Goal: Task Accomplishment & Management: Manage account settings

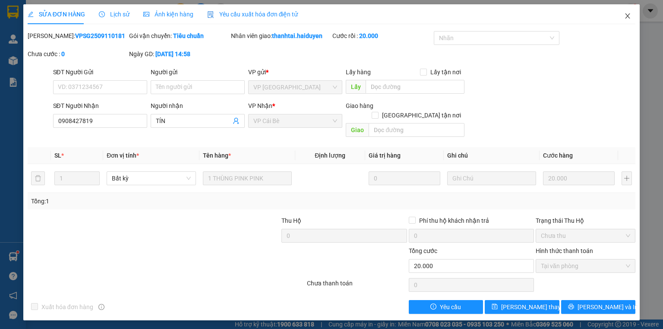
click at [626, 15] on icon "close" at bounding box center [627, 16] width 7 height 7
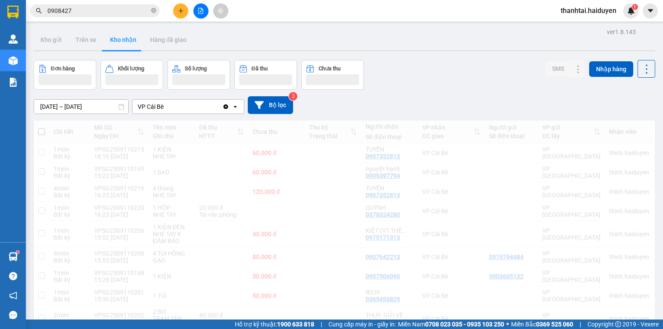
click at [75, 50] on div at bounding box center [344, 50] width 621 height 1
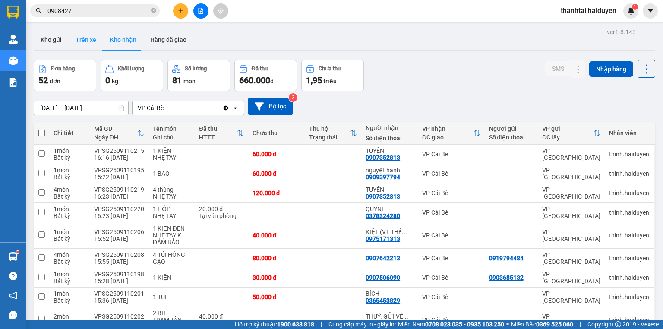
click at [79, 47] on button "Trên xe" at bounding box center [86, 39] width 35 height 21
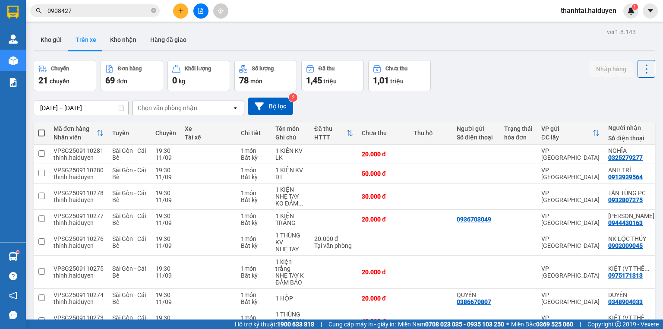
click at [196, 106] on div "Chọn văn phòng nhận" at bounding box center [181, 108] width 99 height 14
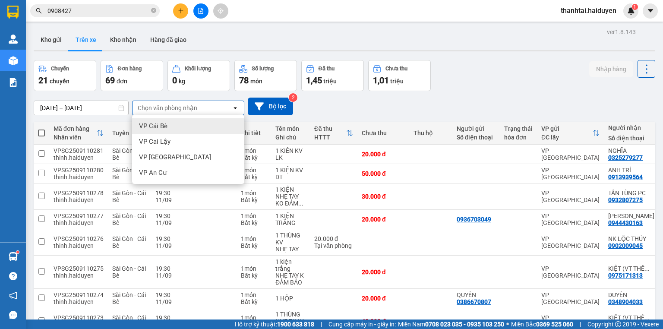
click at [174, 131] on div "VP Cái Bè" at bounding box center [188, 126] width 112 height 16
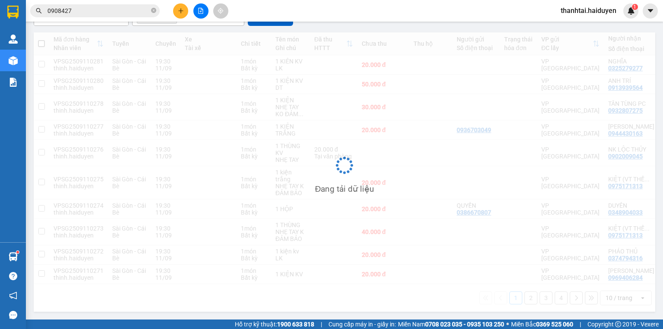
scroll to position [90, 0]
click at [609, 295] on div "Đang tải dữ liệu" at bounding box center [344, 171] width 621 height 279
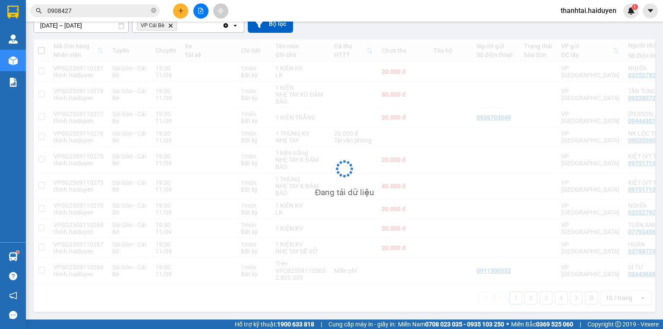
scroll to position [84, 0]
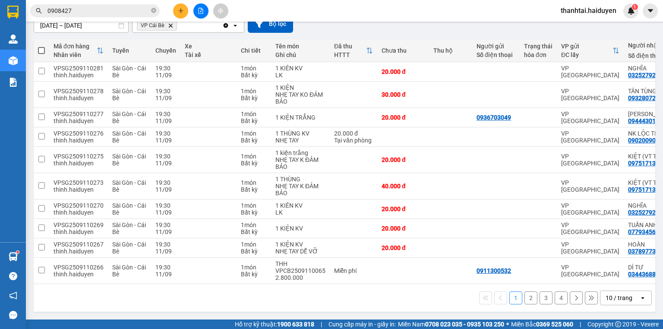
click at [609, 300] on div "10 / trang" at bounding box center [618, 297] width 27 height 9
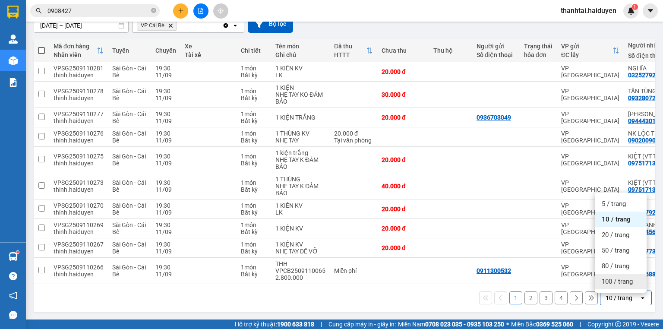
click at [608, 279] on span "100 / trang" at bounding box center [616, 281] width 31 height 9
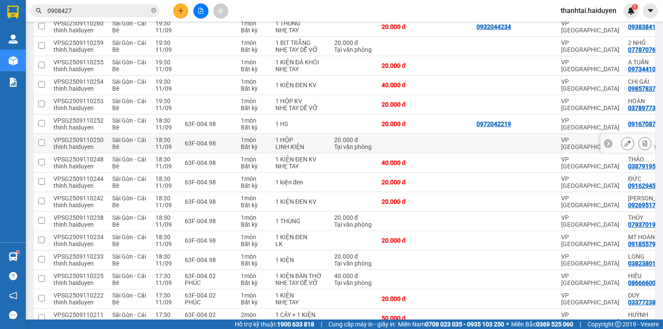
scroll to position [567, 0]
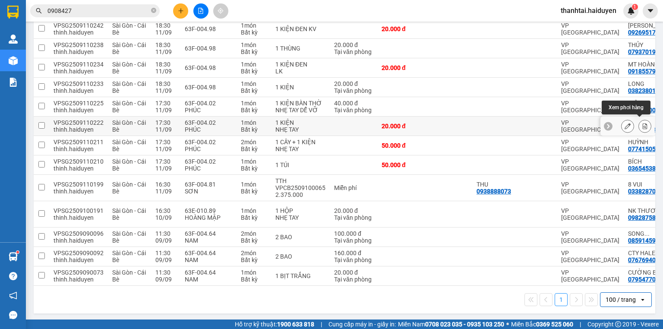
click at [641, 124] on icon at bounding box center [644, 126] width 6 height 6
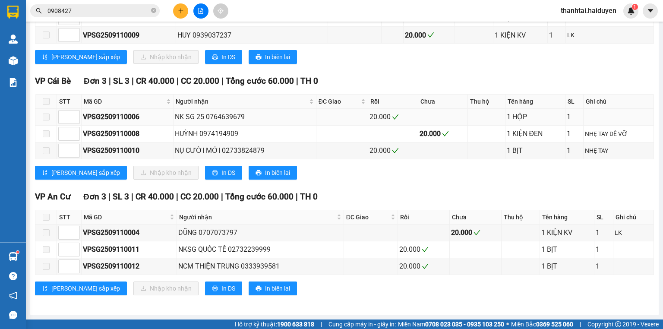
scroll to position [313, 0]
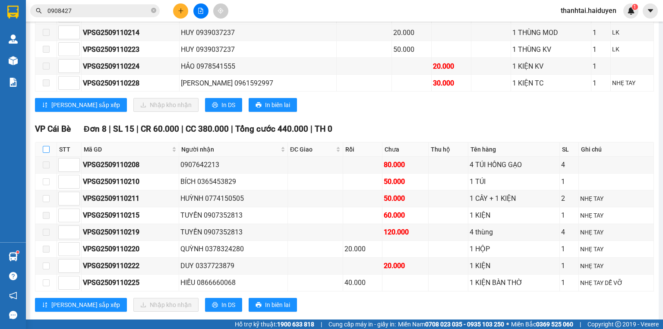
click at [48, 153] on input "checkbox" at bounding box center [46, 149] width 7 height 7
checkbox input "true"
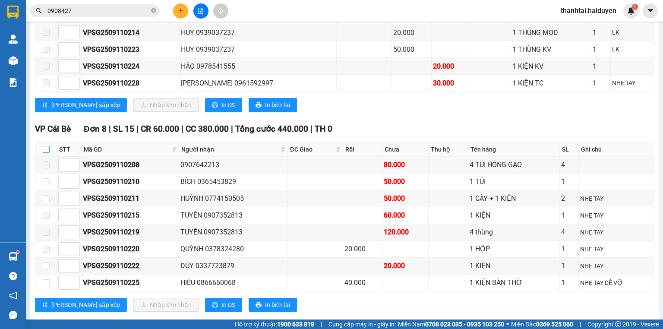
checkbox input "true"
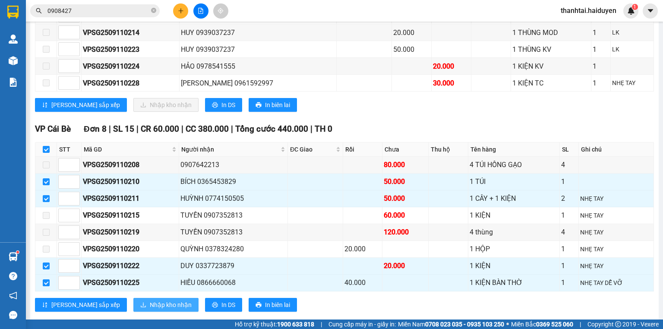
click at [150, 304] on span "Nhập kho nhận" at bounding box center [171, 304] width 42 height 9
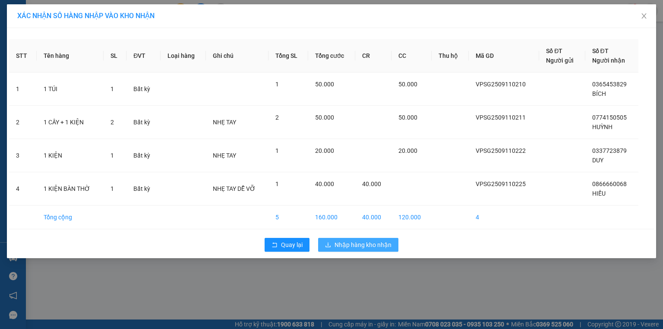
click at [377, 242] on span "Nhập hàng kho nhận" at bounding box center [362, 244] width 57 height 9
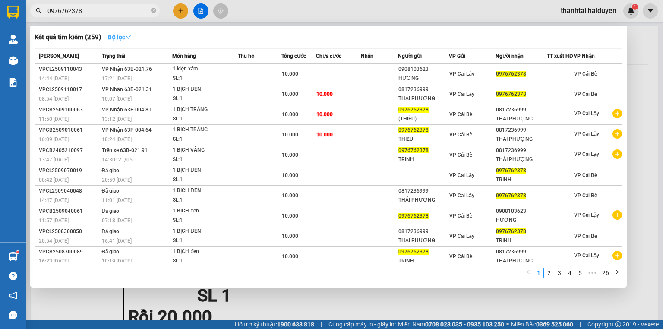
type input "0976762378"
drag, startPoint x: 125, startPoint y: 41, endPoint x: 131, endPoint y: 38, distance: 7.0
click at [126, 41] on button "Bộ lọc" at bounding box center [119, 37] width 37 height 14
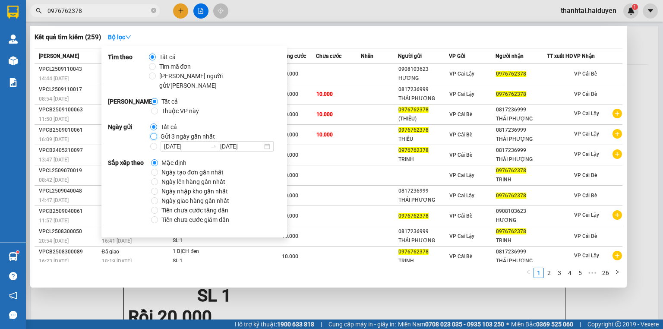
click at [154, 133] on input "Gửi 3 ngày gần nhất" at bounding box center [153, 136] width 7 height 7
radio input "true"
radio input "false"
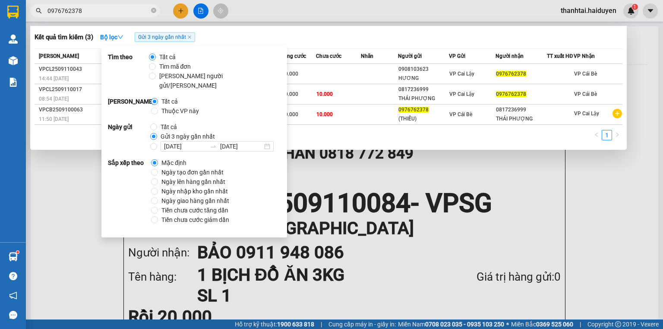
drag, startPoint x: 369, startPoint y: 57, endPoint x: 364, endPoint y: 58, distance: 5.7
click at [370, 57] on span "Nhãn" at bounding box center [367, 56] width 13 height 6
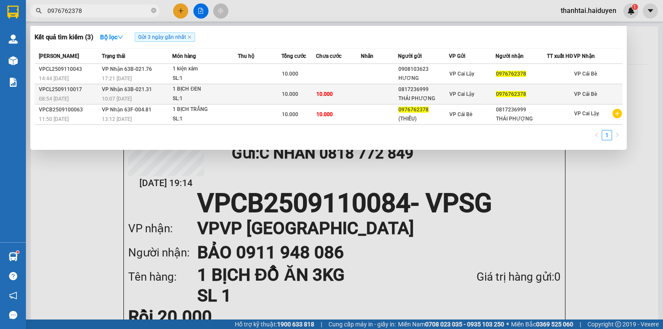
click at [371, 102] on td at bounding box center [379, 94] width 37 height 20
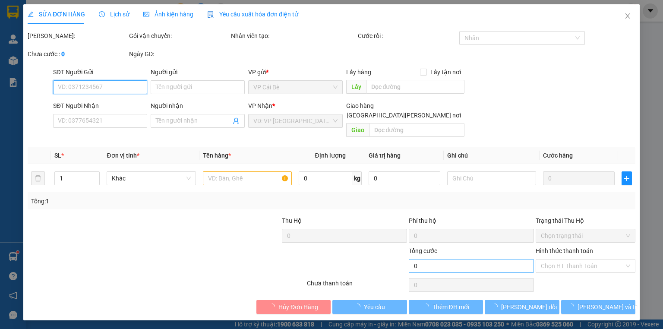
type input "0817236999"
type input "THÁI PHƯỢNG"
type input "0976762378"
type input "10.000"
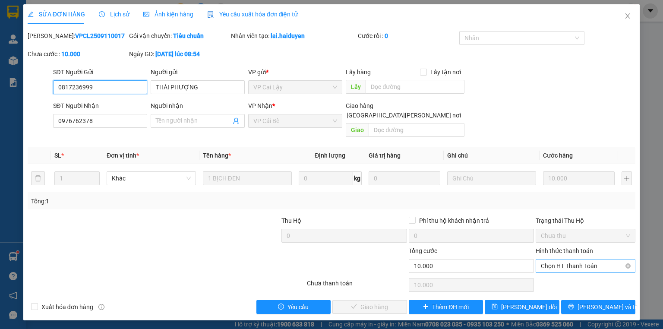
drag, startPoint x: 553, startPoint y: 258, endPoint x: 554, endPoint y: 262, distance: 4.3
click at [554, 261] on span "Chọn HT Thanh Toán" at bounding box center [585, 265] width 89 height 13
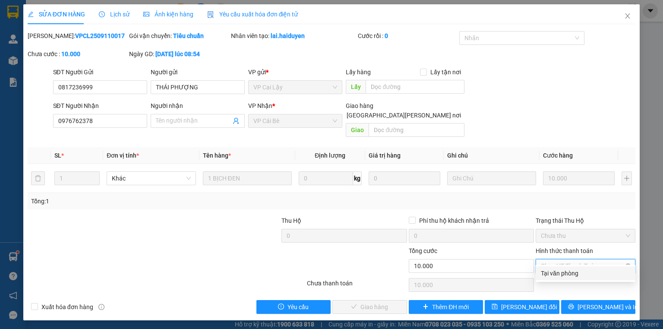
drag, startPoint x: 554, startPoint y: 262, endPoint x: 502, endPoint y: 281, distance: 55.5
click at [550, 270] on div "Tại văn phòng" at bounding box center [585, 272] width 89 height 9
type input "0"
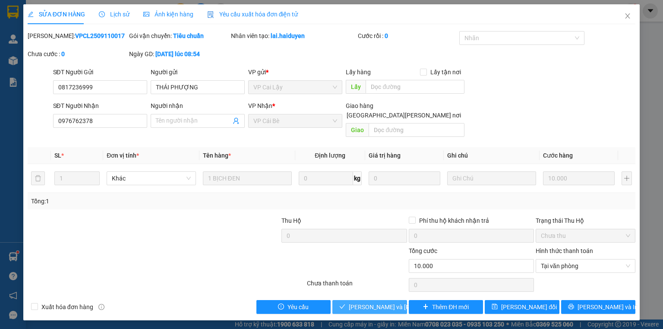
click at [387, 302] on span "Lưu và Giao hàng" at bounding box center [407, 306] width 116 height 9
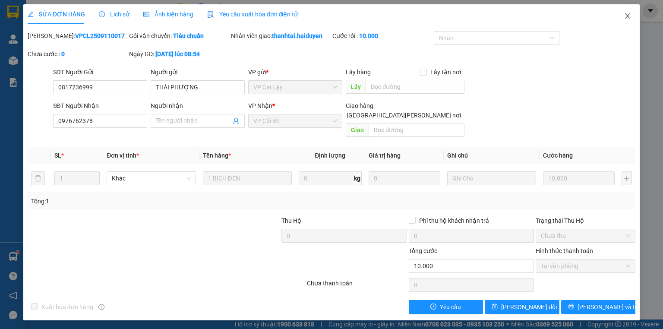
click at [633, 19] on span "Close" at bounding box center [627, 16] width 24 height 24
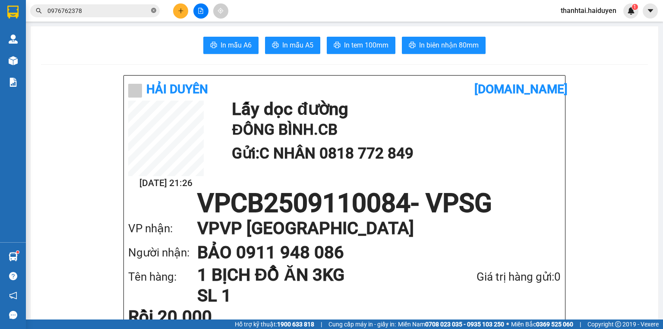
drag, startPoint x: 145, startPoint y: 7, endPoint x: 151, endPoint y: 6, distance: 6.1
click at [146, 8] on input "0976762378" at bounding box center [98, 10] width 102 height 9
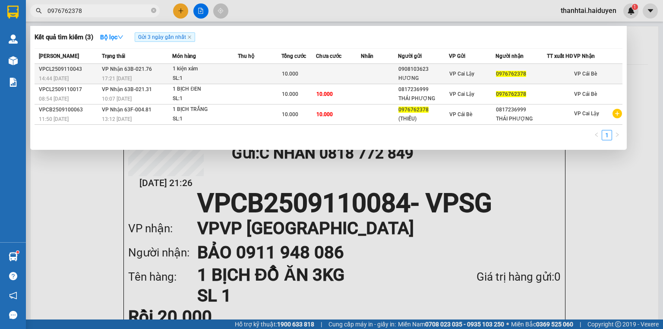
click at [232, 74] on div "1 kiện xám" at bounding box center [205, 68] width 65 height 9
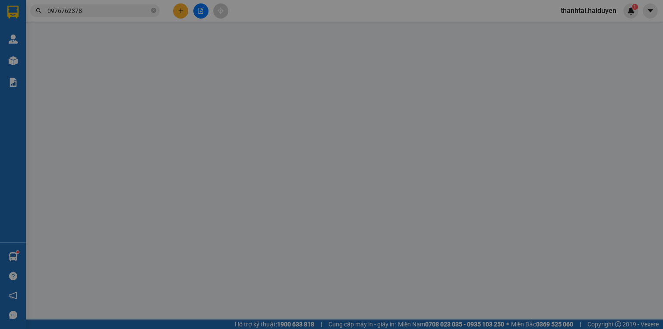
type input "0908103623"
type input "HƯƠNG"
type input "0976762378"
type input "10.000"
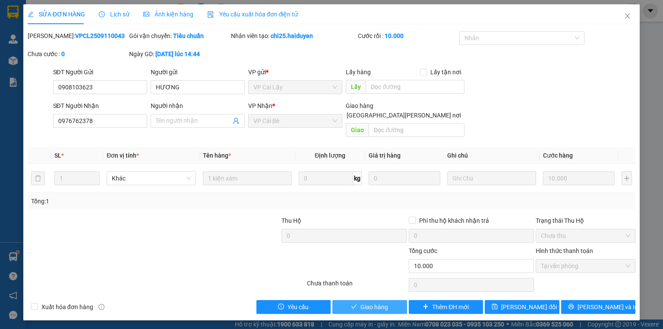
click at [388, 300] on button "Giao hàng" at bounding box center [369, 307] width 75 height 14
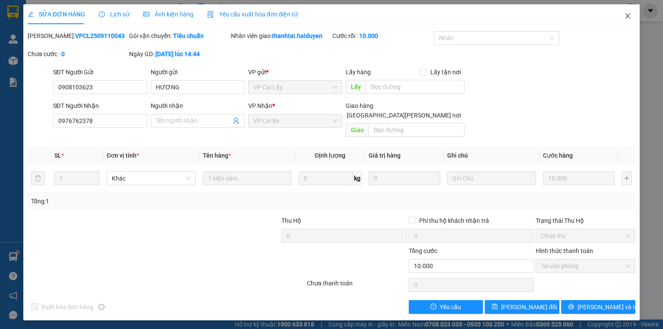
click at [625, 17] on icon "close" at bounding box center [627, 16] width 7 height 7
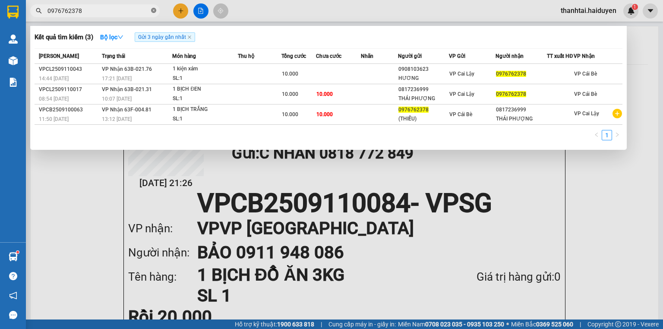
click at [151, 11] on icon "close-circle" at bounding box center [153, 10] width 5 height 5
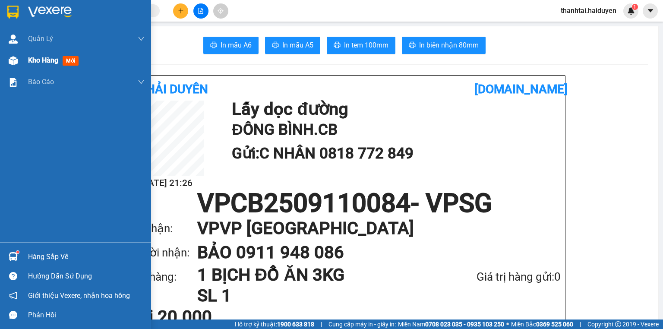
click at [28, 64] on div "Kho hàng mới" at bounding box center [75, 61] width 151 height 22
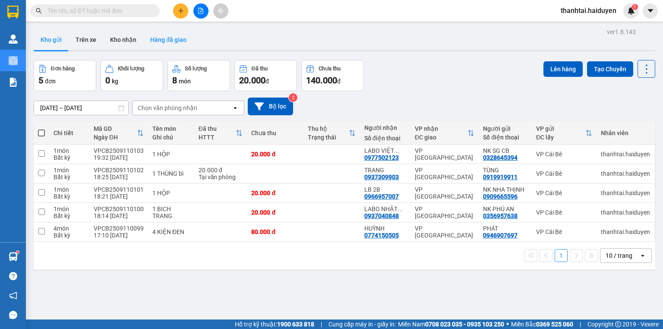
click at [167, 42] on button "Hàng đã giao" at bounding box center [168, 39] width 50 height 21
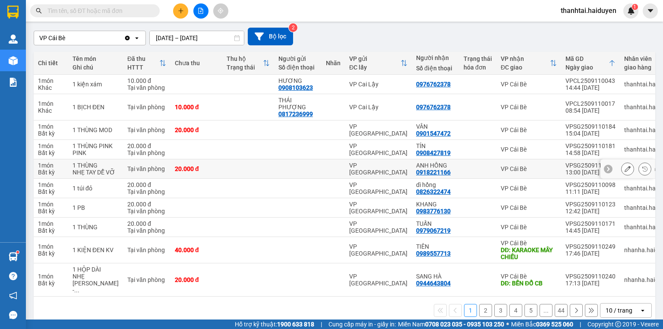
scroll to position [84, 0]
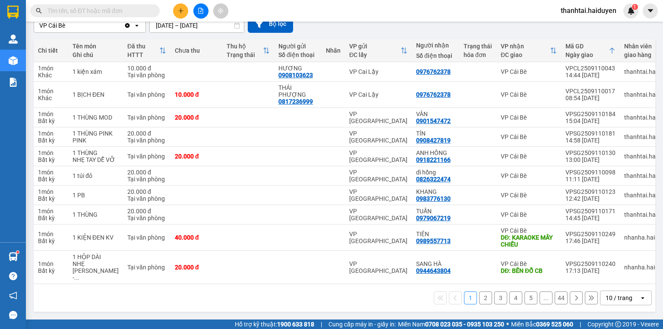
click at [607, 295] on div "10 / trang" at bounding box center [619, 298] width 39 height 14
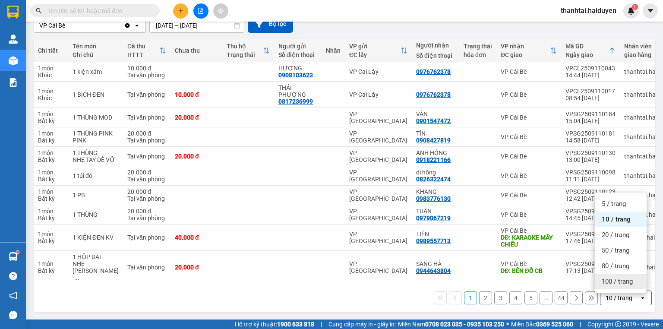
click at [615, 280] on span "100 / trang" at bounding box center [616, 281] width 31 height 9
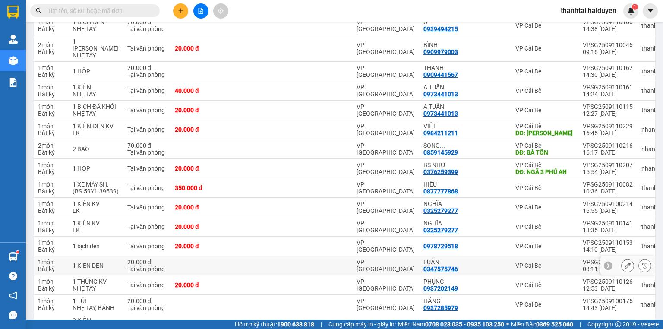
scroll to position [567, 0]
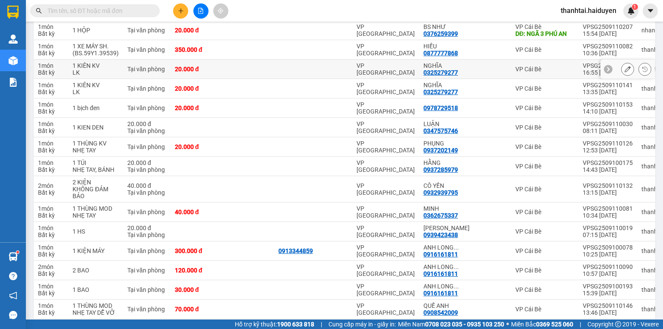
click at [244, 81] on td at bounding box center [248, 88] width 52 height 19
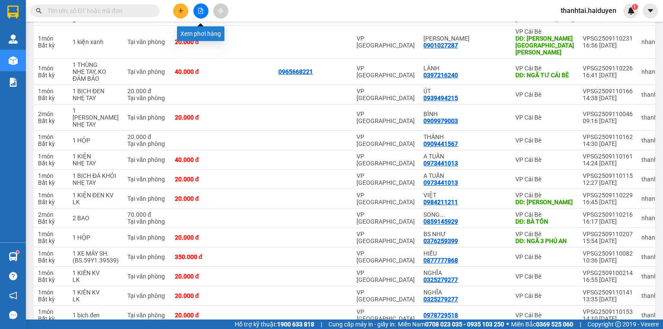
click at [198, 11] on icon "file-add" at bounding box center [200, 11] width 5 height 6
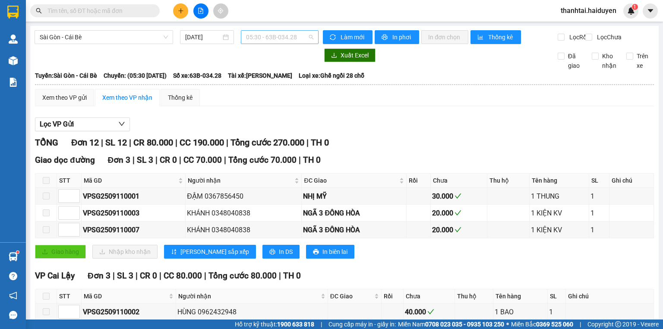
click at [268, 34] on span "05:30 - 63B-034.28" at bounding box center [280, 37] width 68 height 13
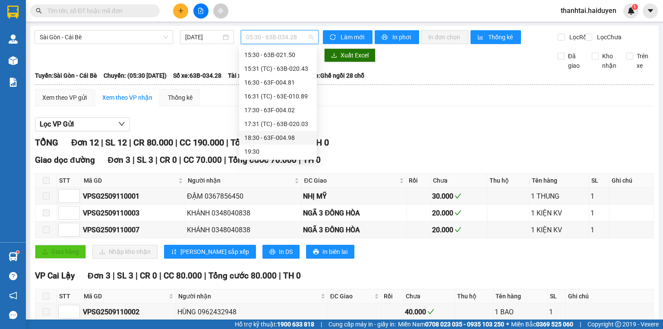
scroll to position [248, 0]
click at [266, 148] on div "19:30" at bounding box center [277, 150] width 67 height 9
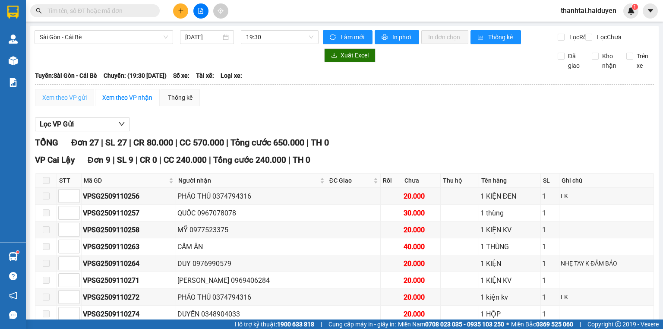
drag, startPoint x: 60, startPoint y: 96, endPoint x: 62, endPoint y: 102, distance: 6.7
click at [61, 96] on div "Xem theo VP gửi" at bounding box center [64, 97] width 59 height 17
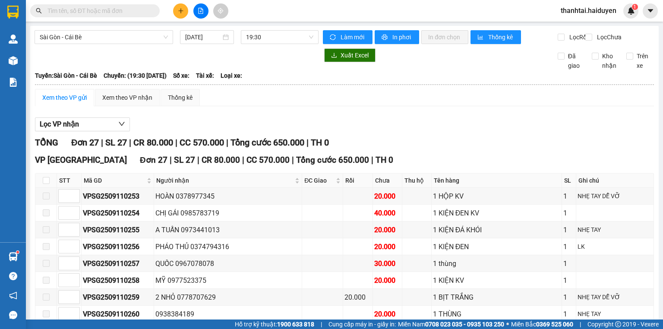
click at [66, 102] on div "Xem theo VP gửi" at bounding box center [64, 97] width 44 height 9
click at [257, 36] on span "19:30" at bounding box center [280, 37] width 68 height 13
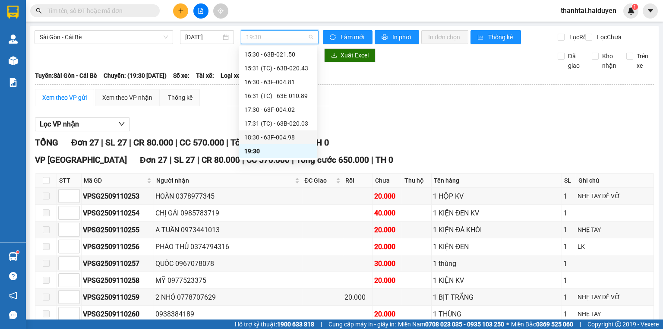
click at [271, 136] on div "18:30 - 63F-004.98" at bounding box center [277, 136] width 67 height 9
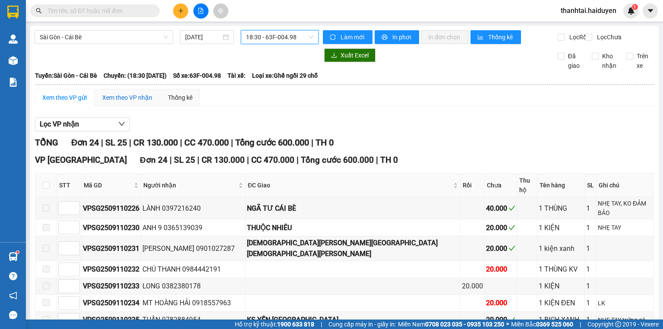
click at [110, 102] on div "Xem theo VP nhận" at bounding box center [127, 97] width 50 height 9
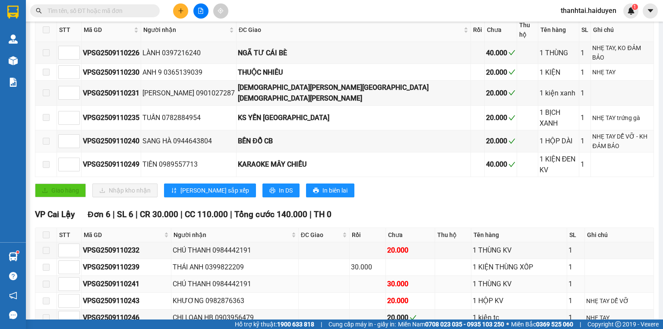
scroll to position [173, 0]
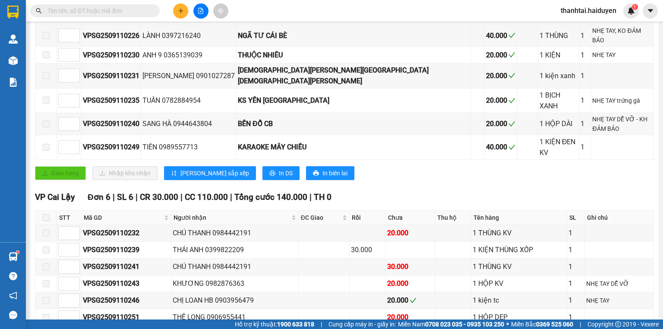
click at [138, 10] on input "text" at bounding box center [98, 10] width 102 height 9
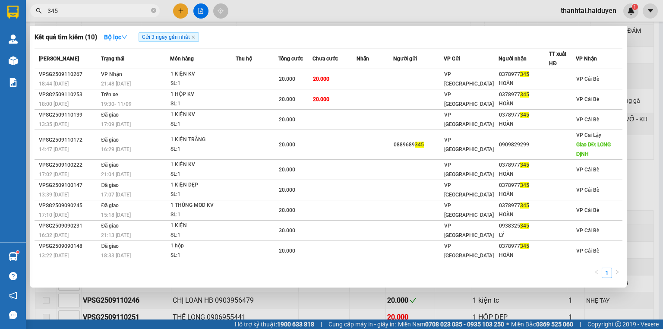
type input "345"
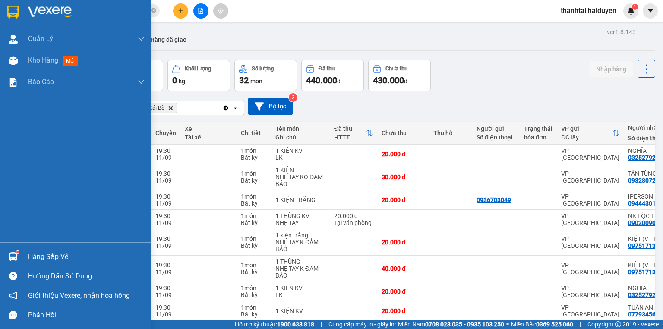
click at [38, 252] on div "Hàng sắp về" at bounding box center [86, 256] width 116 height 13
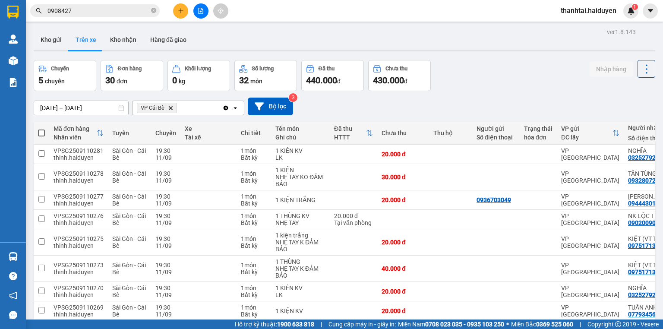
click at [196, 52] on section "Kết quả tìm kiếm ( 2 ) Bộ lọc Gửi 3 ngày gần nhất Mã ĐH Trạng thái Món hàng Thu…" at bounding box center [331, 164] width 663 height 329
click at [154, 9] on icon "close-circle" at bounding box center [153, 10] width 5 height 5
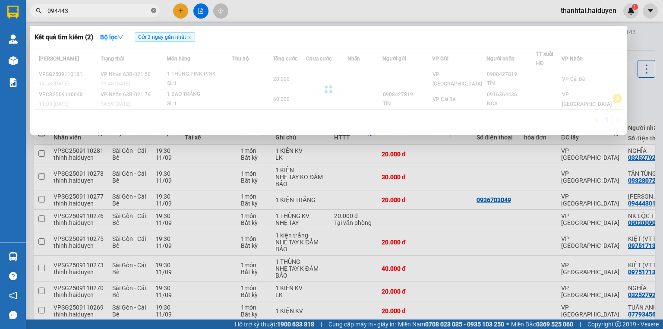
type input "0944430"
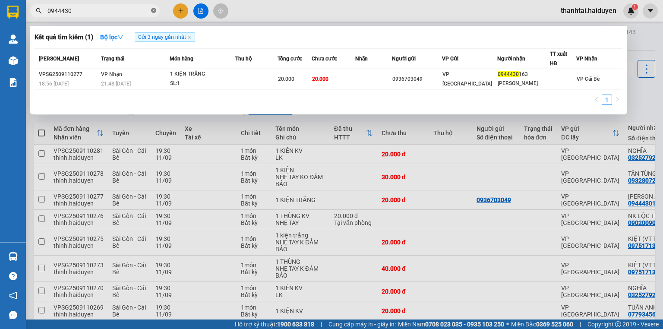
click at [153, 10] on icon "close-circle" at bounding box center [153, 10] width 5 height 5
type input "5693"
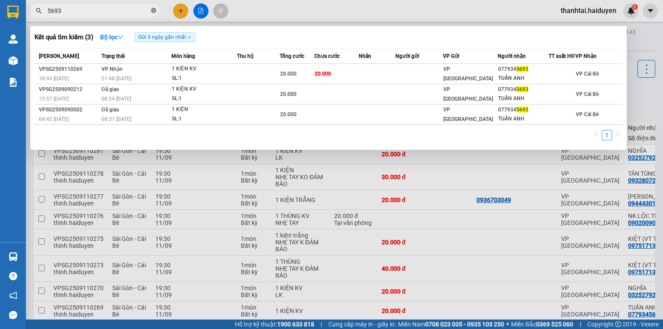
click at [154, 10] on icon "close-circle" at bounding box center [153, 10] width 5 height 5
